Goal: Task Accomplishment & Management: Use online tool/utility

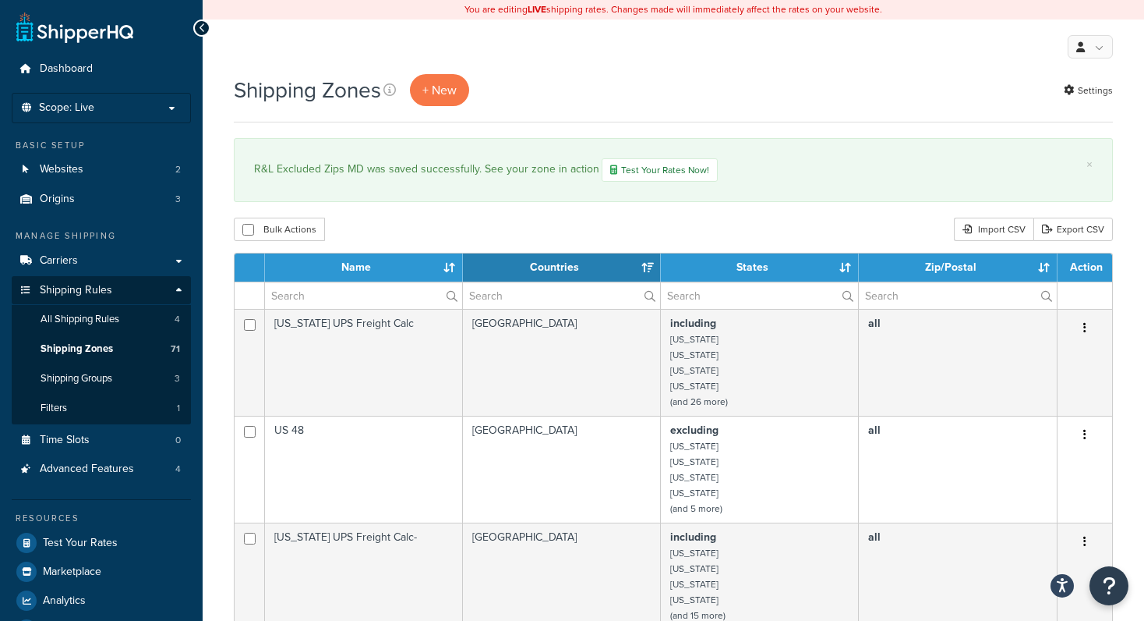
select select "15"
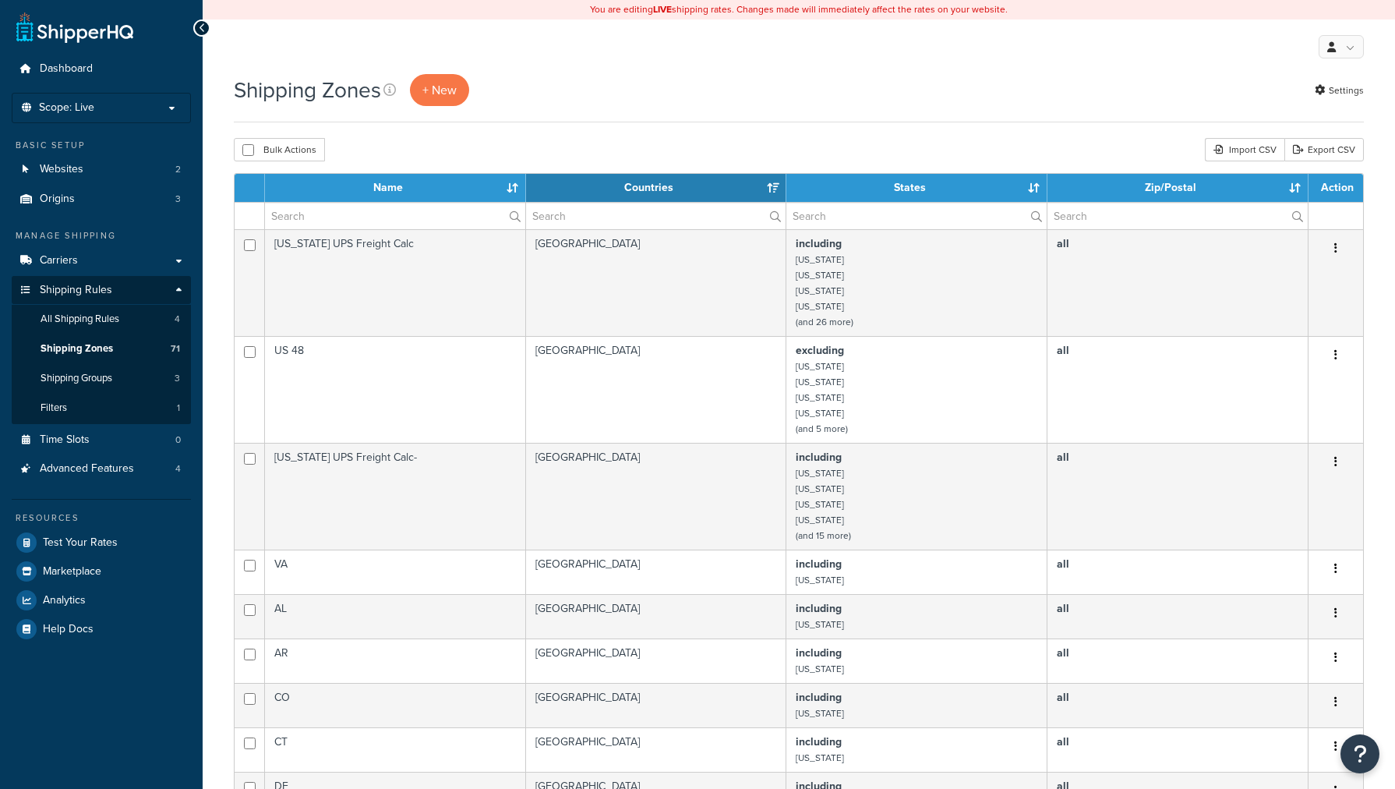
select select "15"
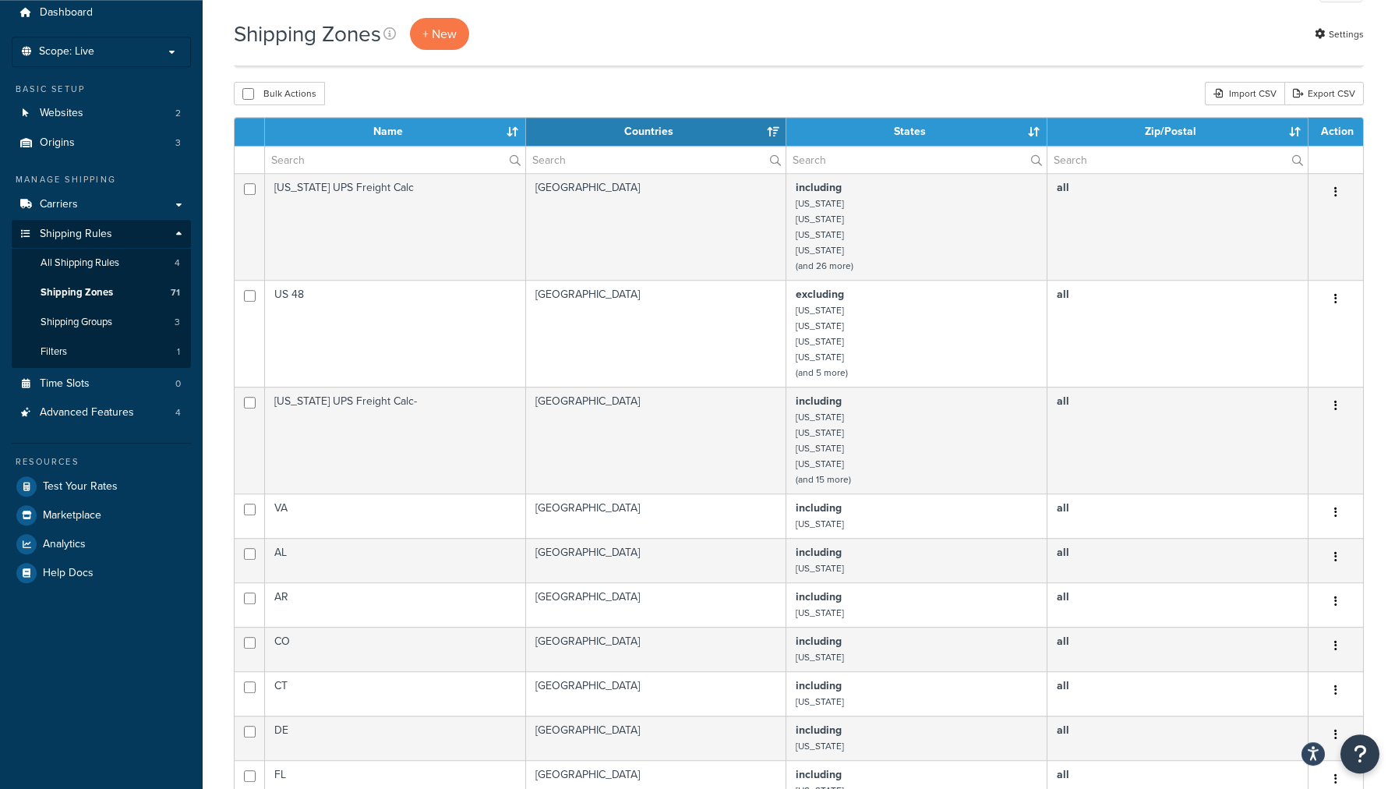
scroll to position [38, 0]
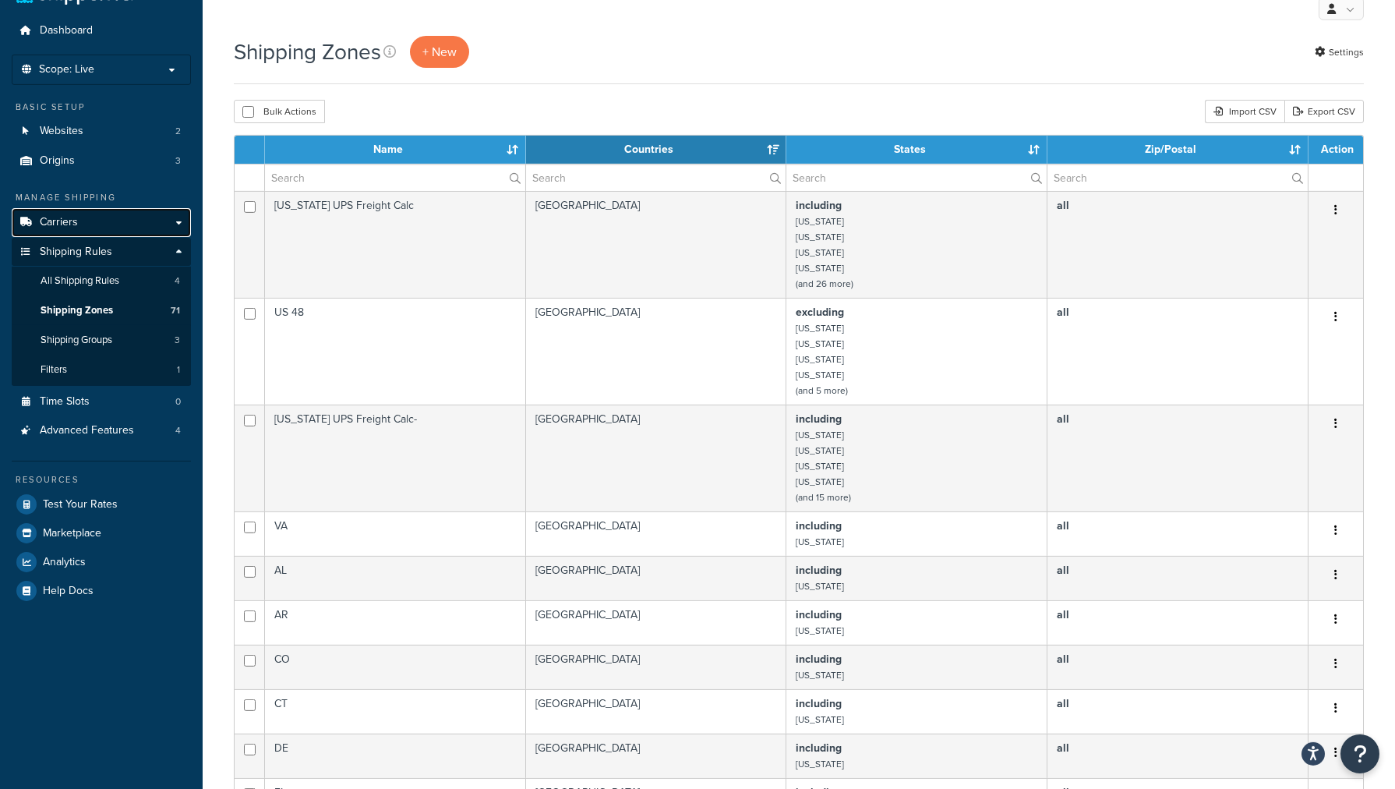
click at [72, 214] on link "Carriers" at bounding box center [101, 222] width 179 height 29
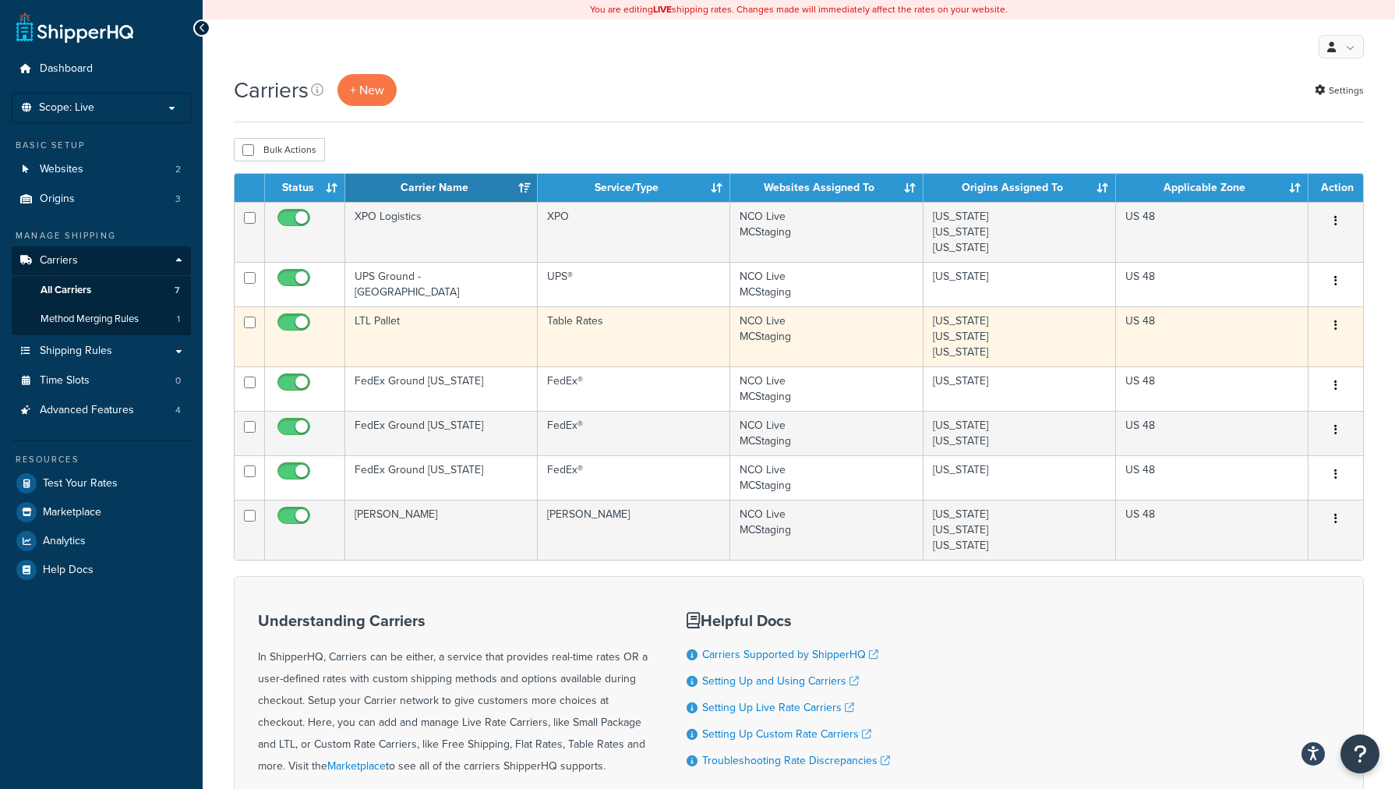
click at [367, 343] on td "LTL Pallet" at bounding box center [441, 336] width 193 height 60
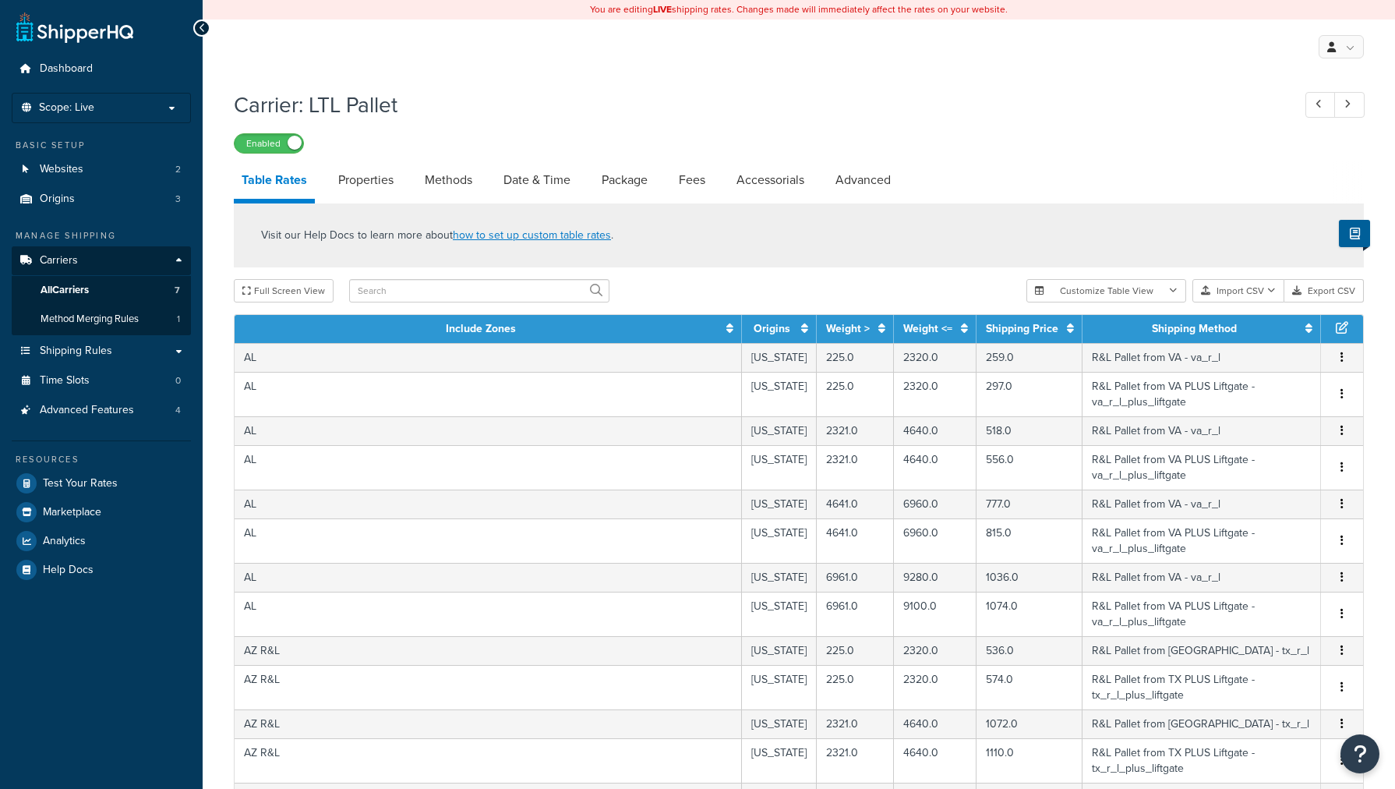
select select "25"
click at [1337, 292] on button "Export CSV" at bounding box center [1325, 290] width 80 height 23
